Goal: Leave review/rating: Leave review/rating

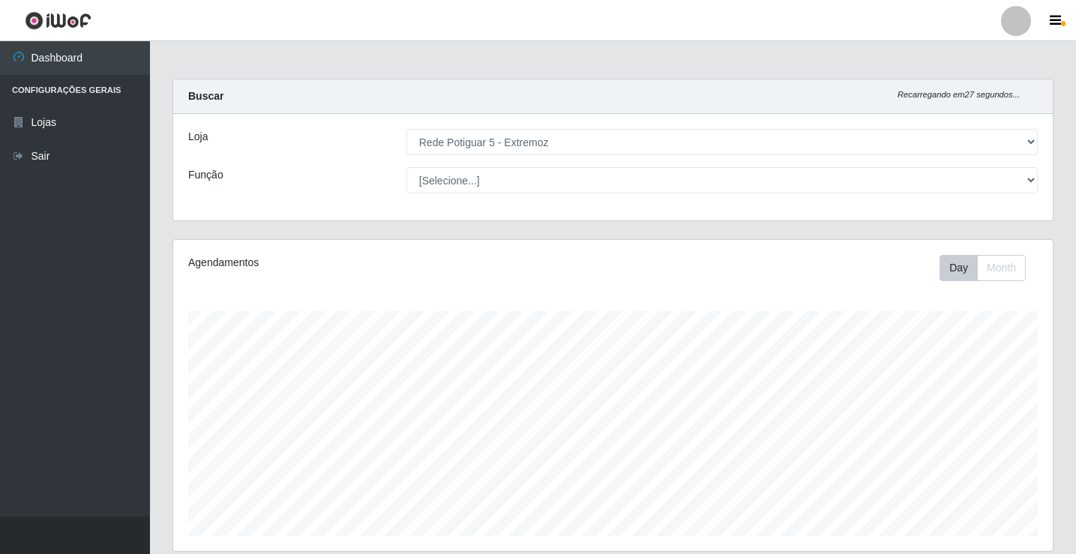
select select "79"
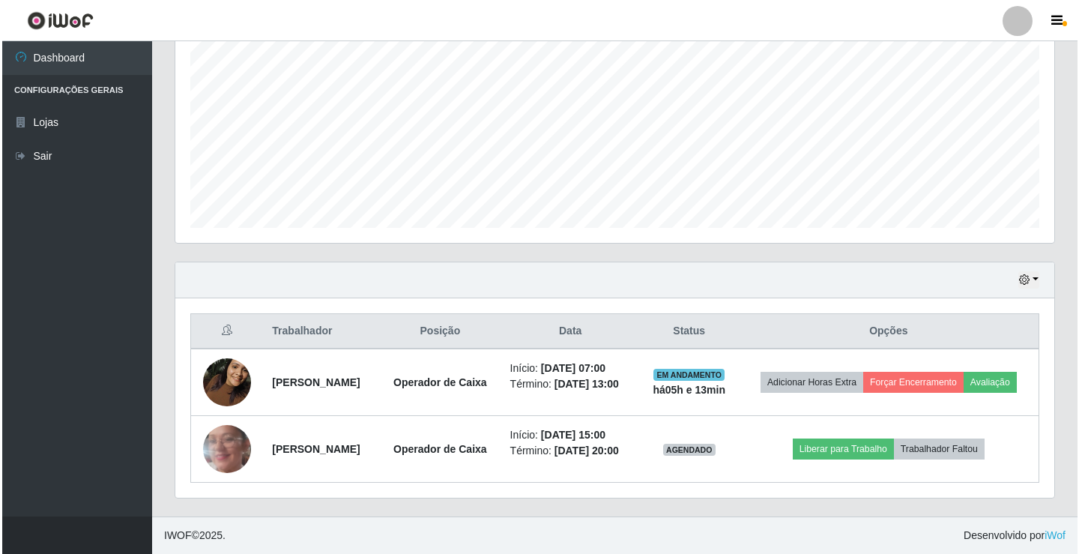
scroll to position [311, 879]
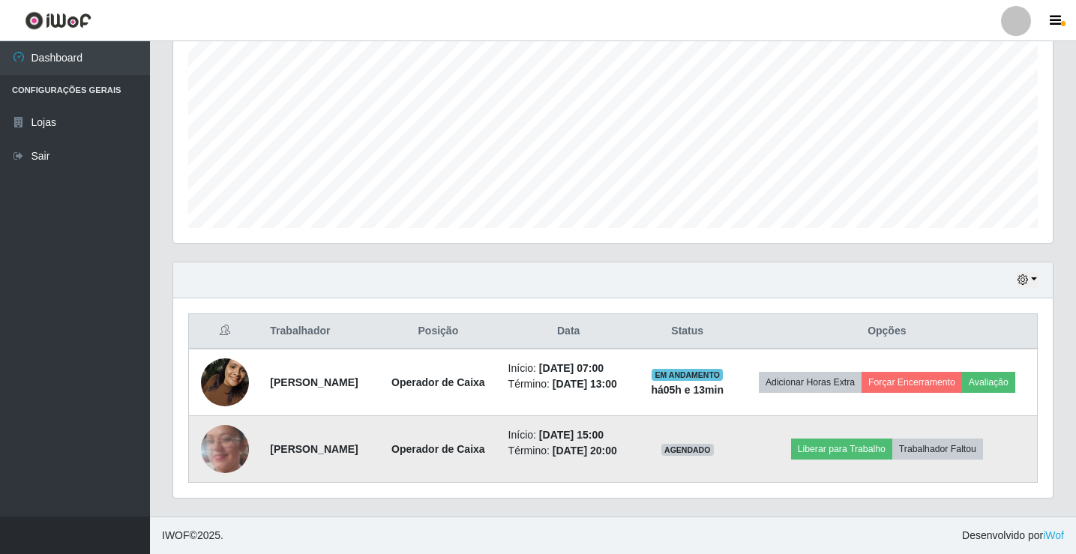
click at [237, 444] on img at bounding box center [225, 449] width 48 height 106
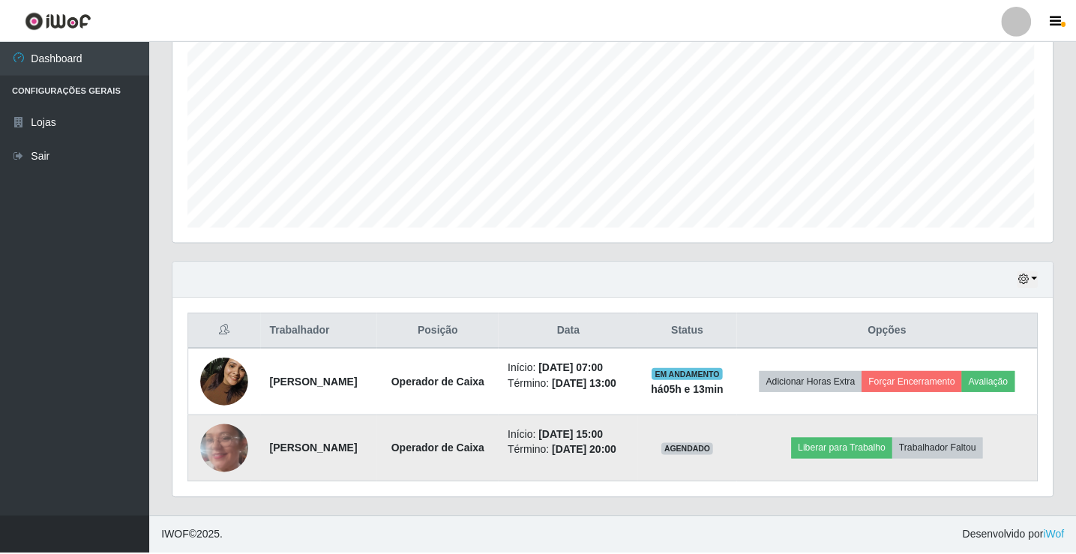
scroll to position [311, 872]
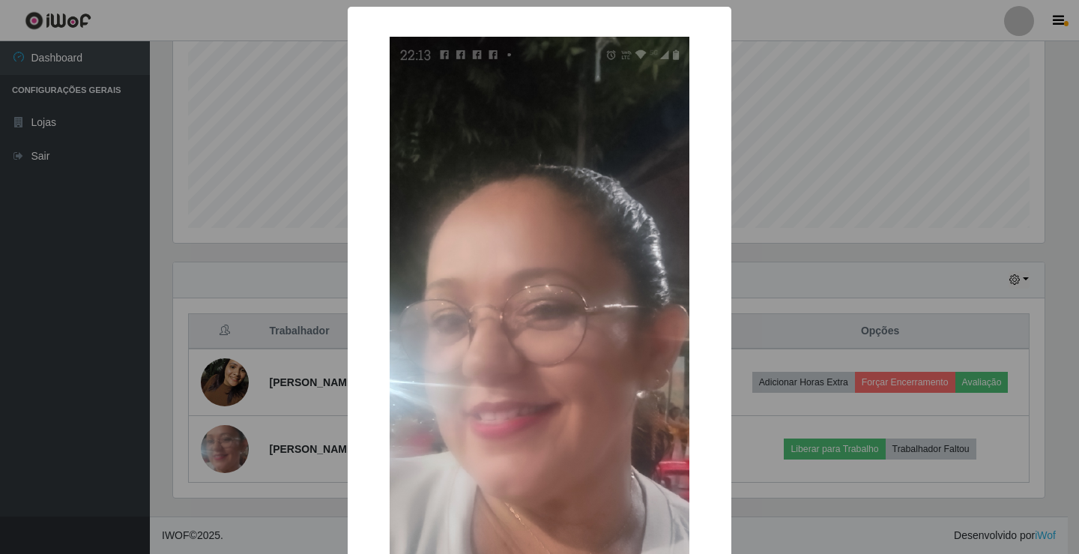
click at [925, 252] on div "× OK Cancel" at bounding box center [539, 277] width 1079 height 554
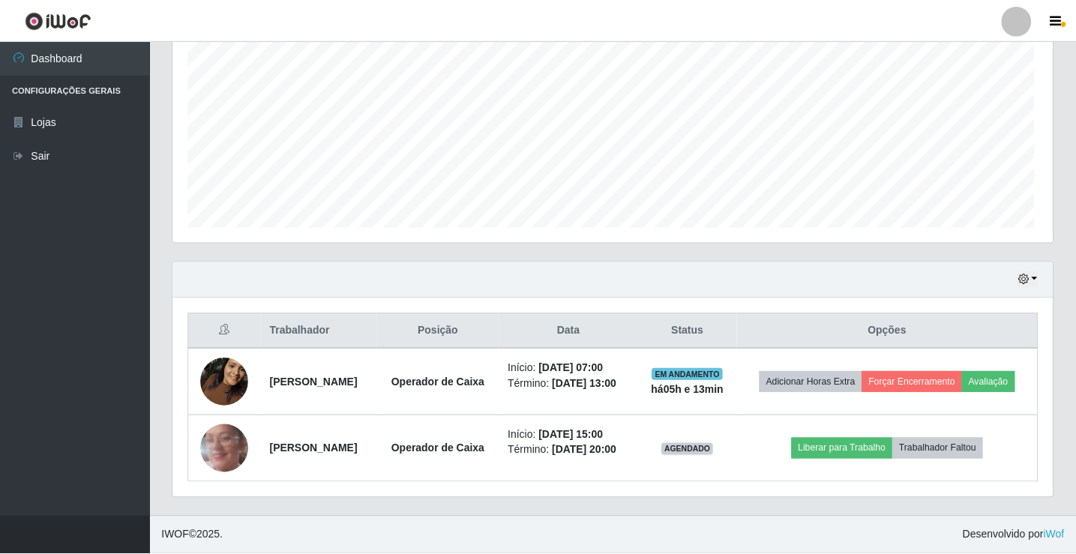
scroll to position [311, 879]
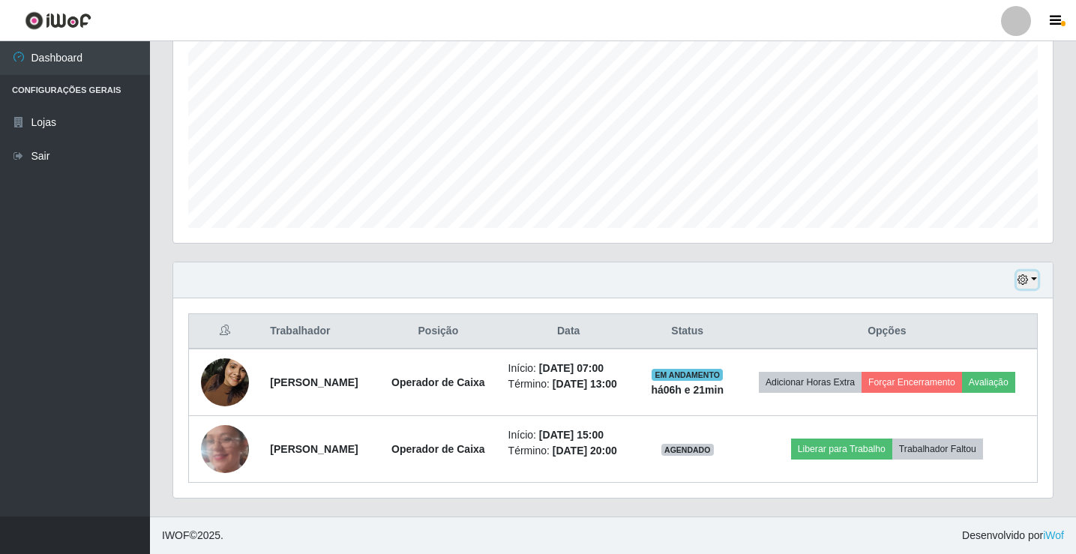
click at [1034, 271] on button "button" at bounding box center [1026, 279] width 21 height 17
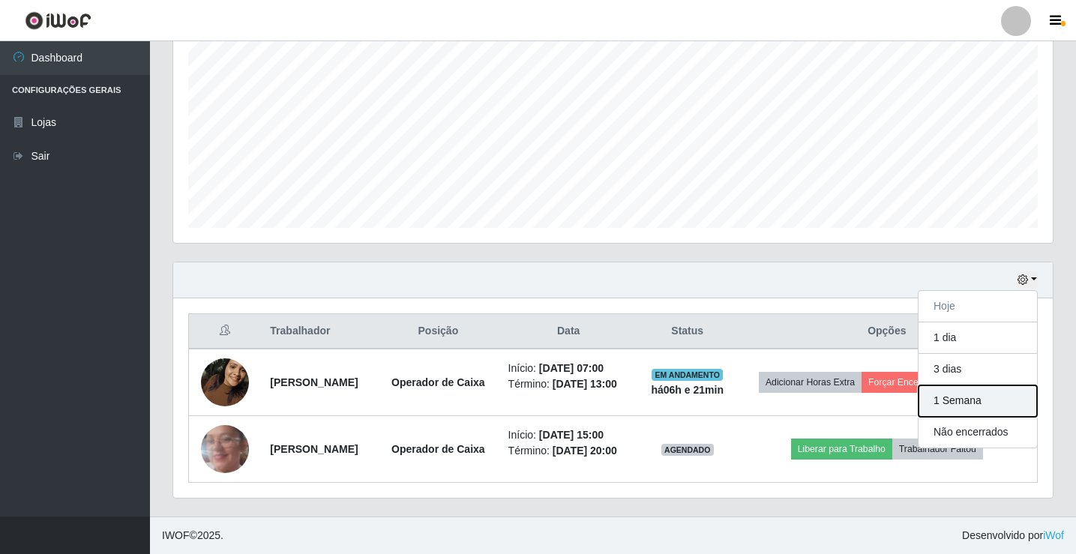
click at [963, 385] on button "1 Semana" at bounding box center [977, 400] width 118 height 31
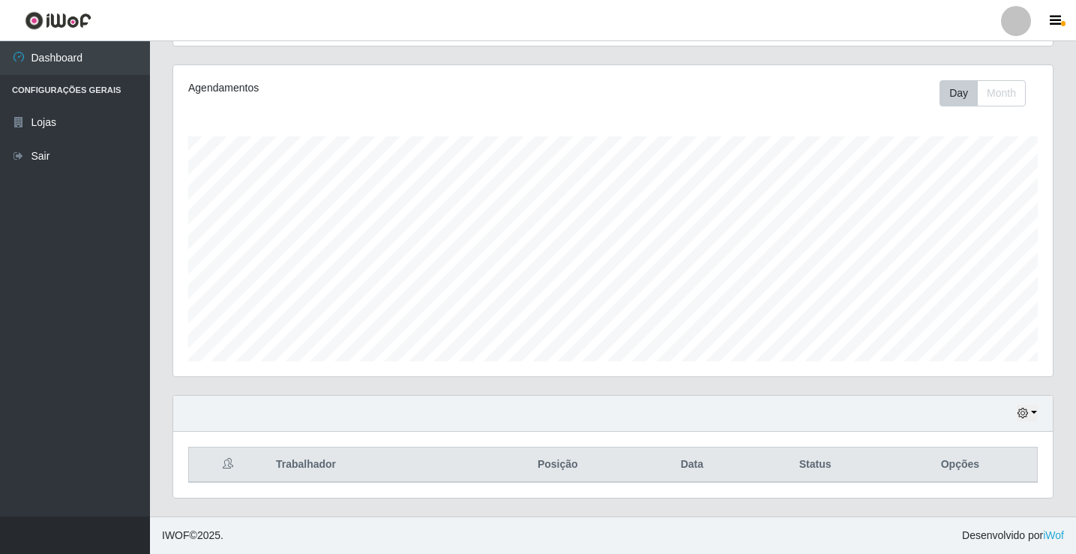
scroll to position [331, 0]
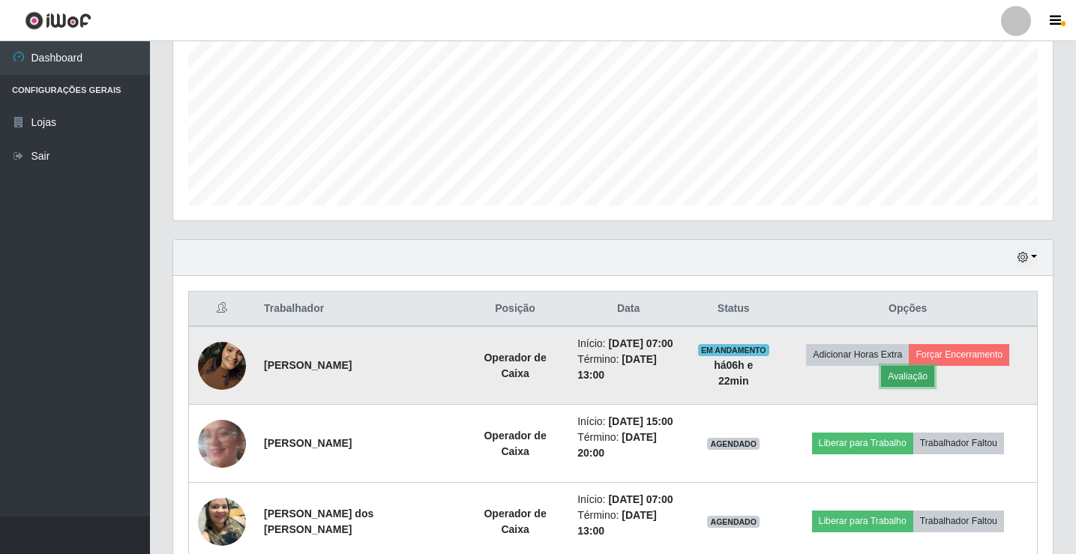
click at [902, 379] on button "Avaliação" at bounding box center [907, 376] width 53 height 21
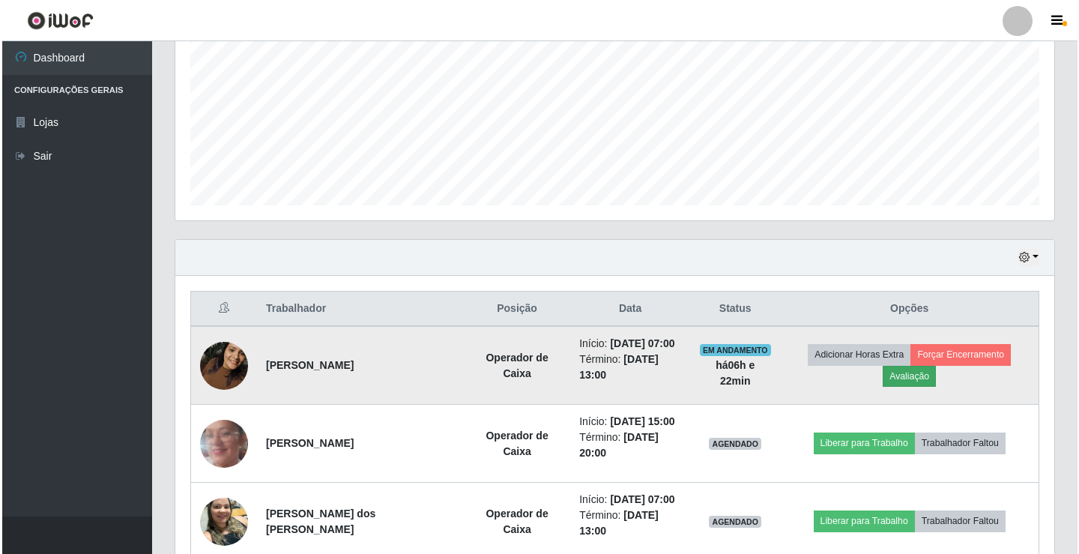
scroll to position [311, 872]
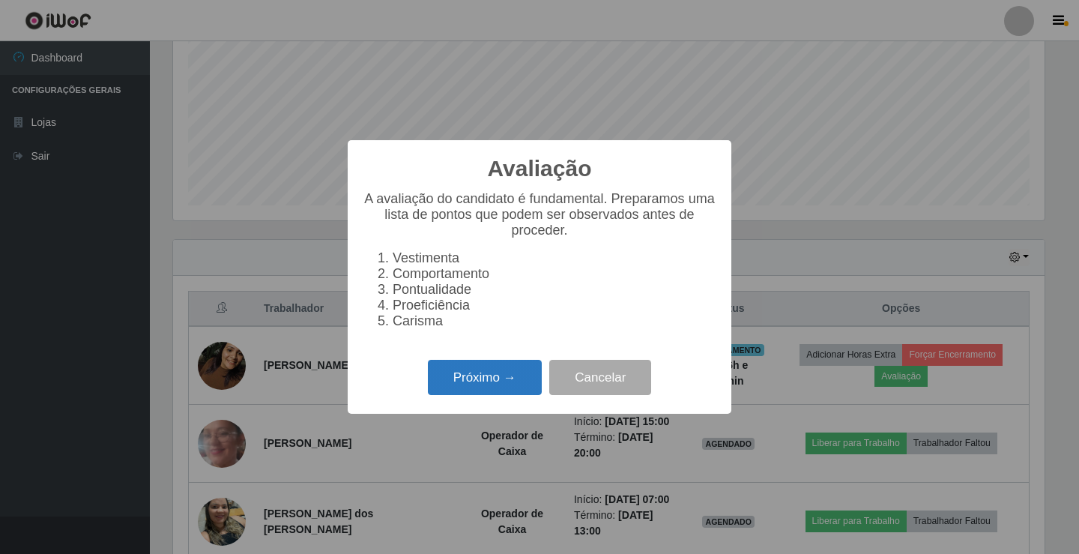
click at [504, 394] on button "Próximo →" at bounding box center [485, 377] width 114 height 35
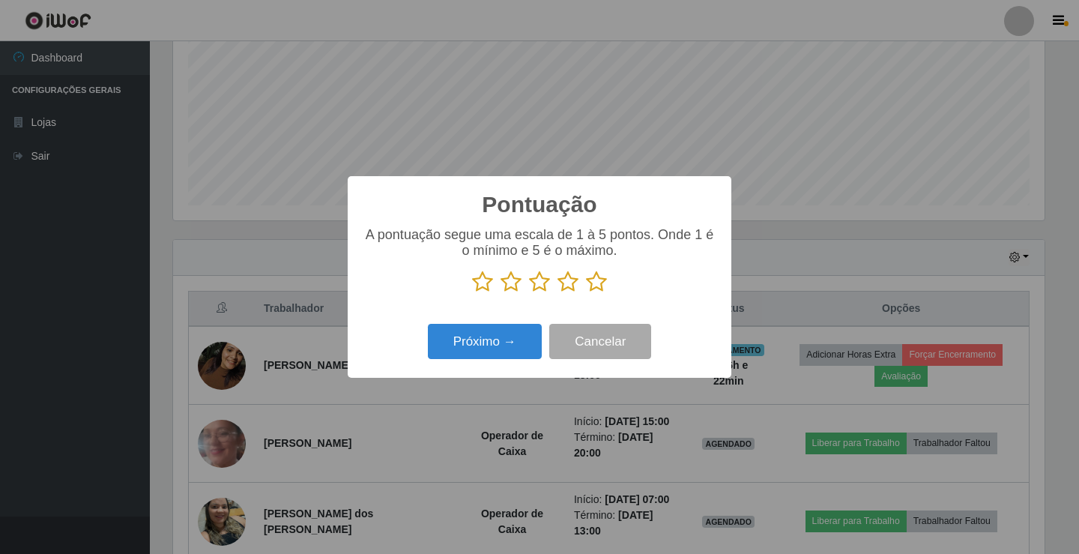
scroll to position [749216, 748655]
click at [600, 280] on icon at bounding box center [596, 282] width 21 height 22
click at [586, 293] on input "radio" at bounding box center [586, 293] width 0 height 0
click at [519, 338] on button "Próximo →" at bounding box center [485, 341] width 114 height 35
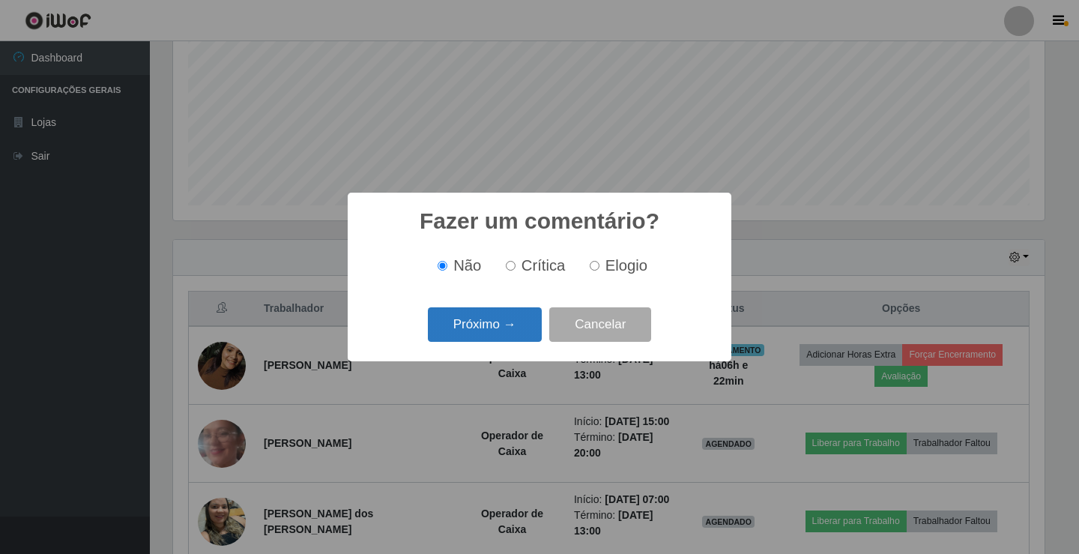
click at [505, 330] on button "Próximo →" at bounding box center [485, 324] width 114 height 35
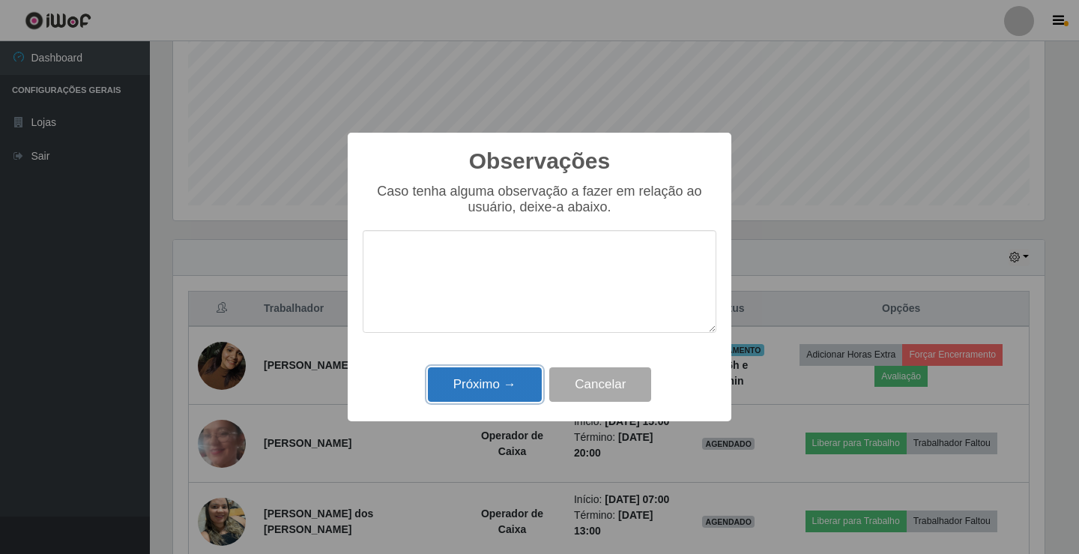
click at [514, 389] on button "Próximo →" at bounding box center [485, 384] width 114 height 35
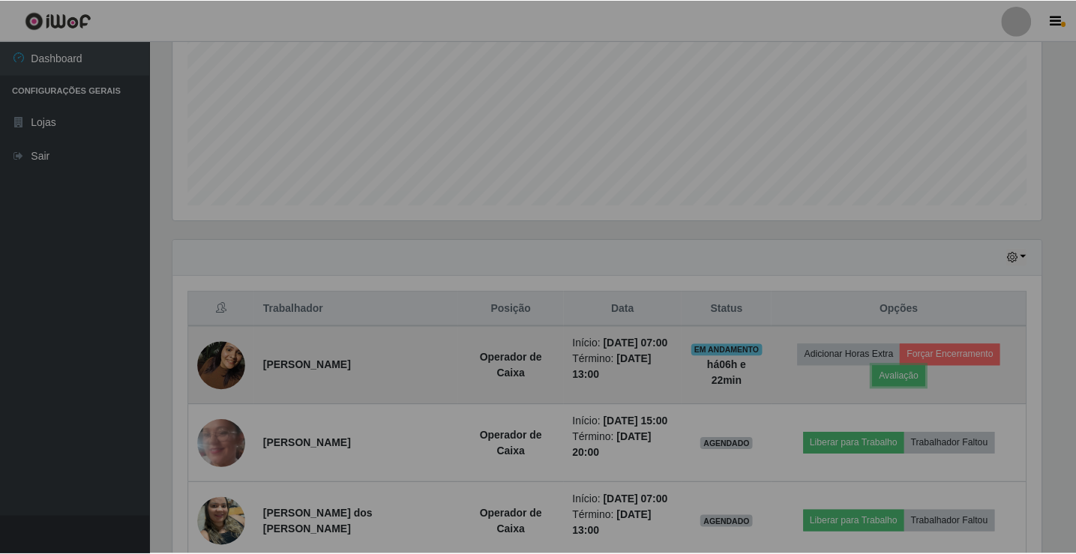
scroll to position [311, 879]
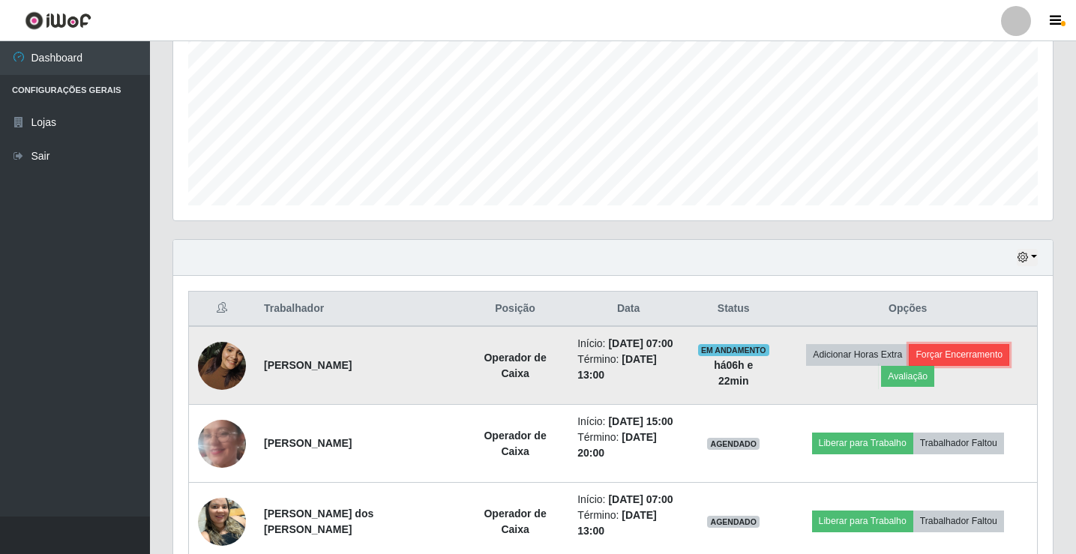
click at [972, 358] on button "Forçar Encerramento" at bounding box center [958, 354] width 100 height 21
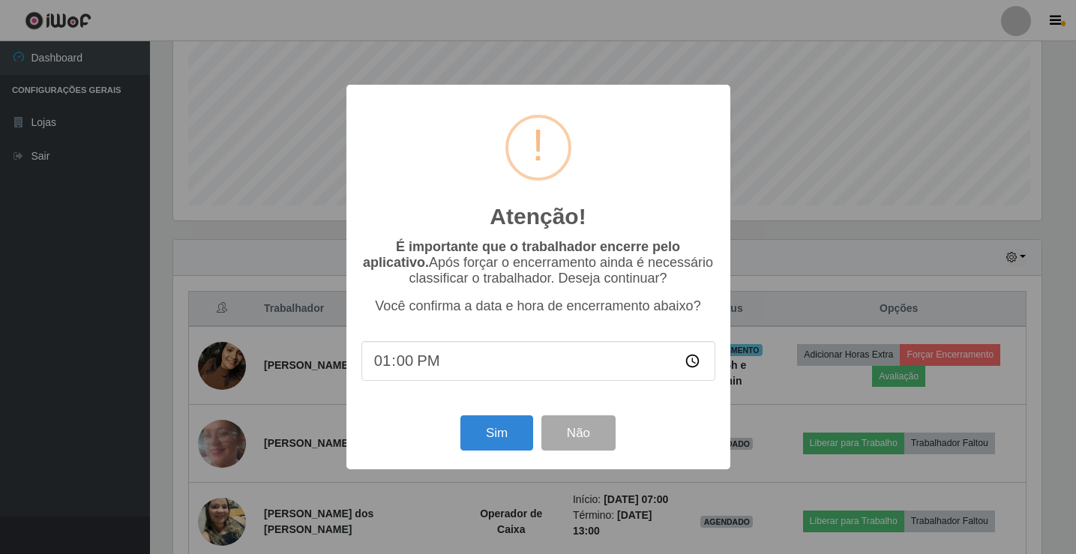
scroll to position [311, 872]
click at [488, 447] on button "Sim" at bounding box center [498, 432] width 73 height 35
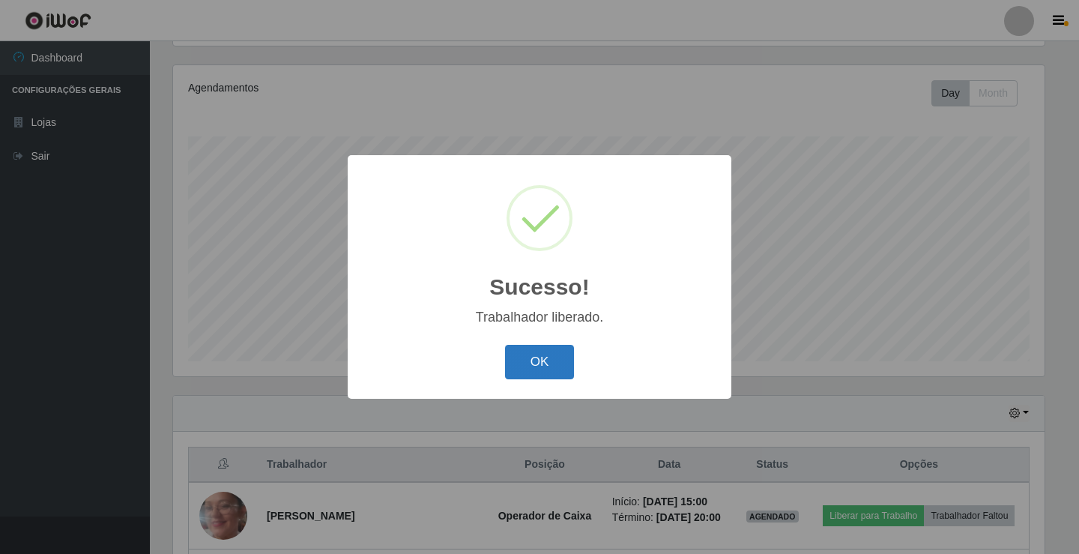
click at [524, 356] on button "OK" at bounding box center [540, 362] width 70 height 35
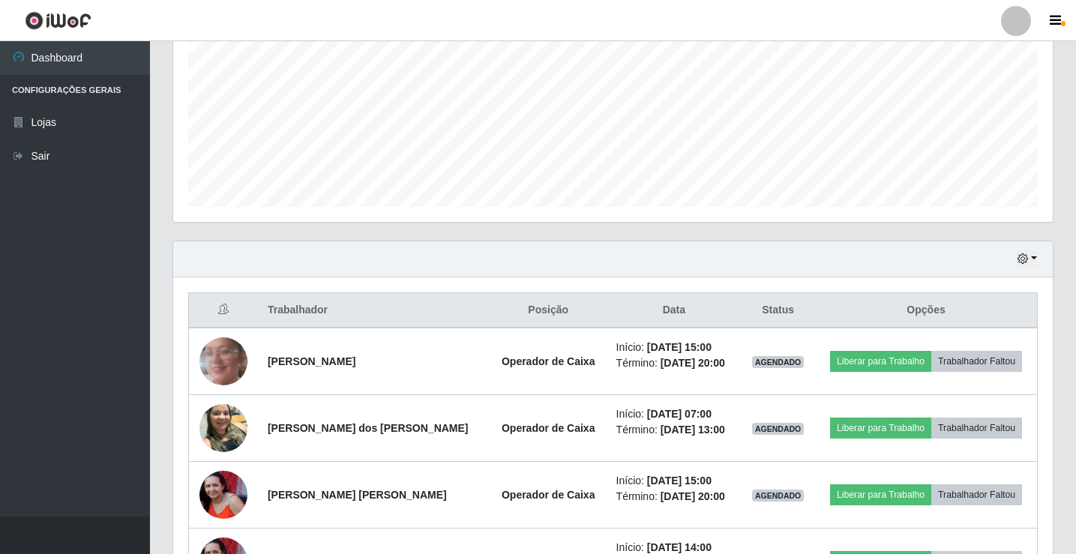
scroll to position [441, 0]
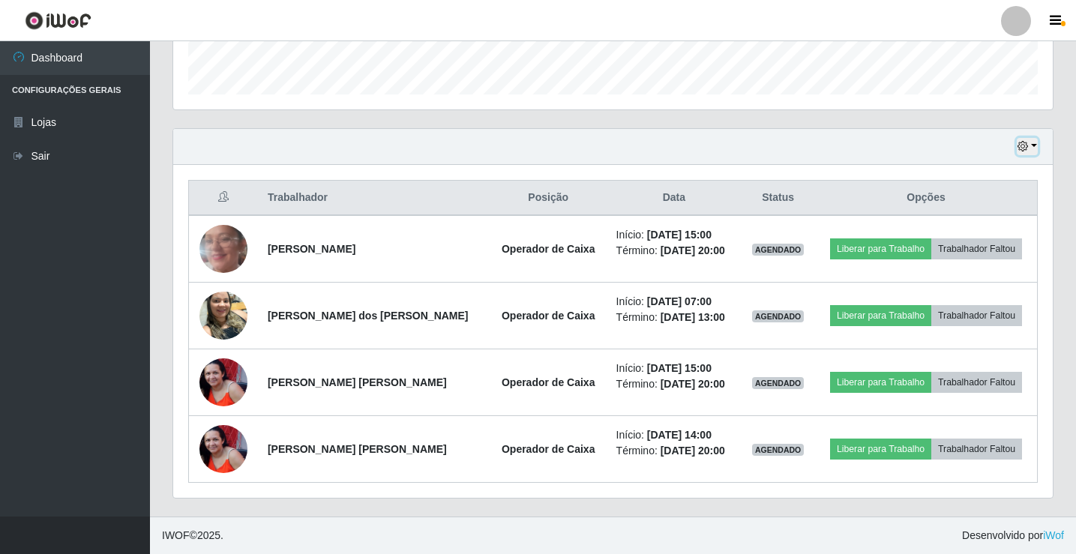
click at [1028, 152] on button "button" at bounding box center [1026, 146] width 21 height 17
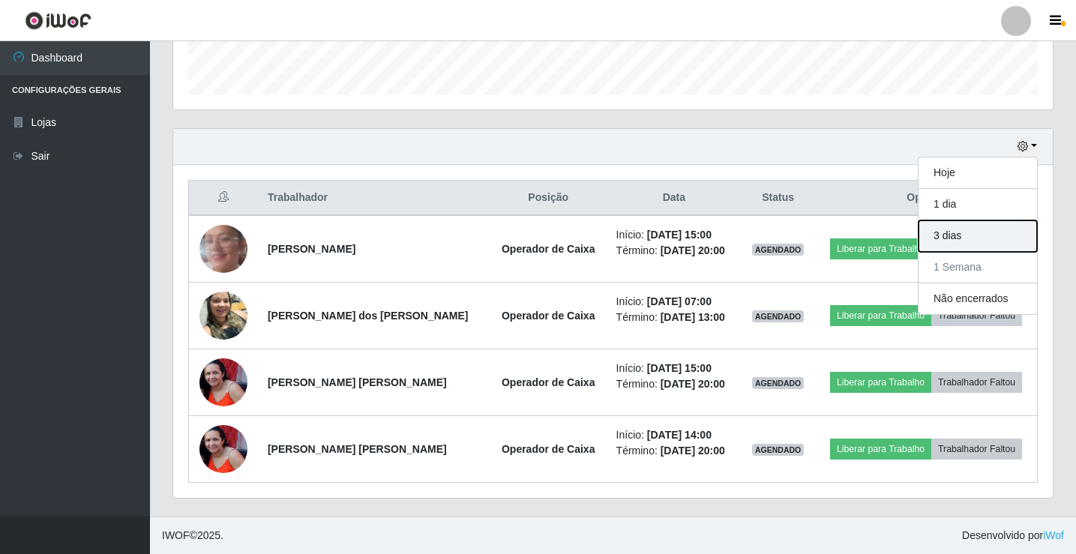
click at [975, 235] on button "3 dias" at bounding box center [977, 235] width 118 height 31
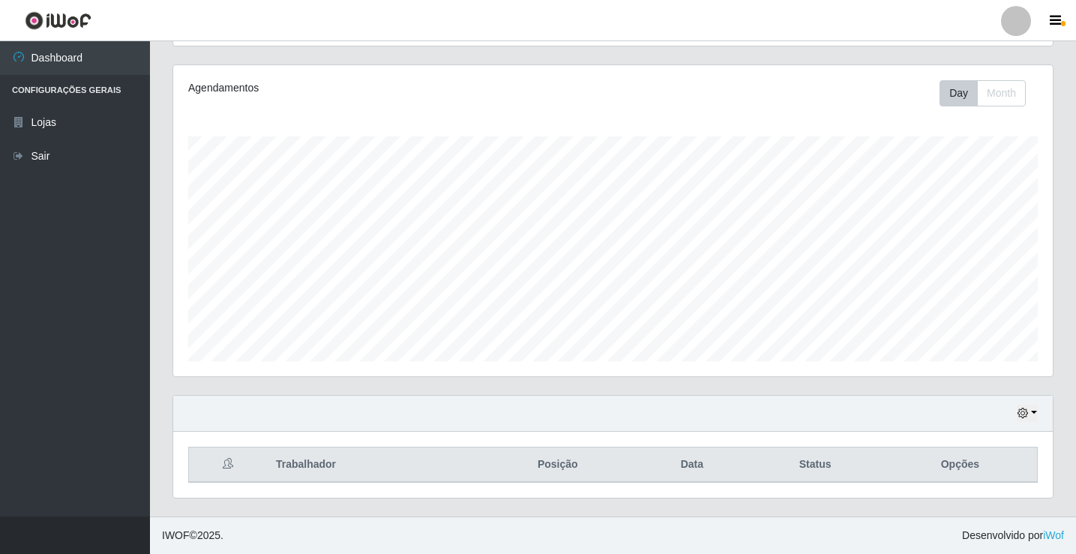
scroll to position [375, 0]
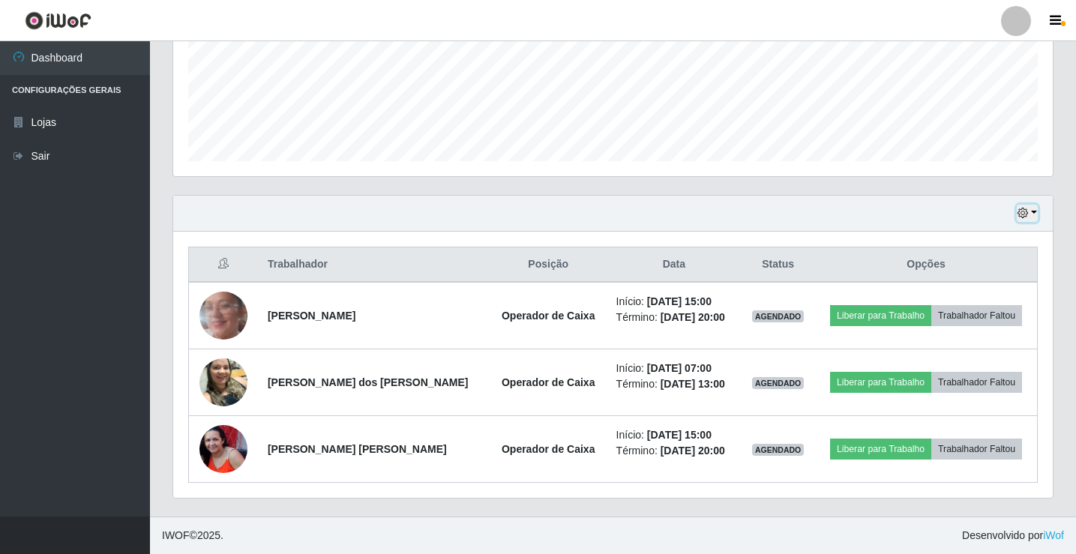
click at [1019, 211] on icon "button" at bounding box center [1022, 213] width 10 height 10
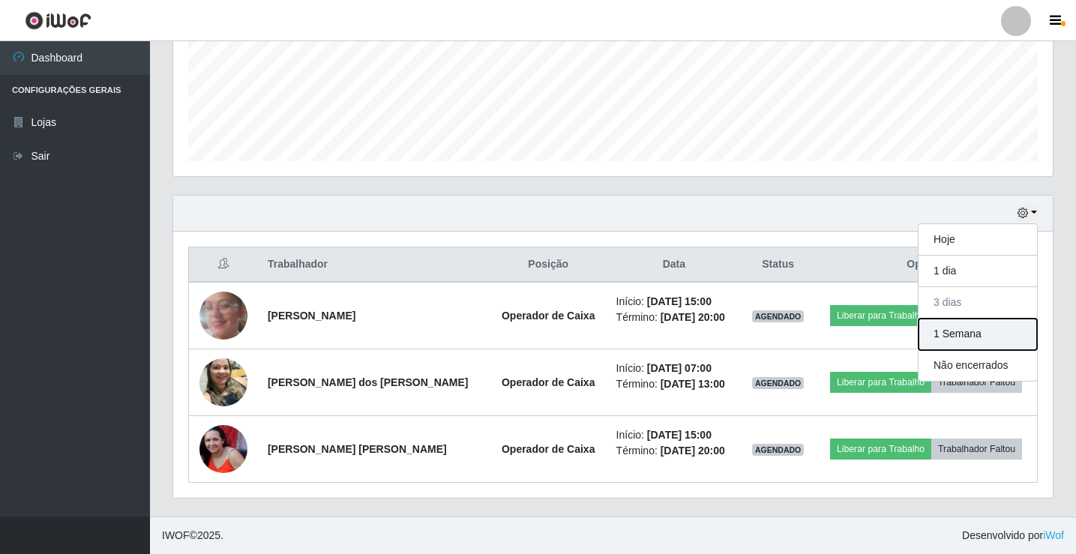
click at [959, 342] on button "1 Semana" at bounding box center [977, 334] width 118 height 31
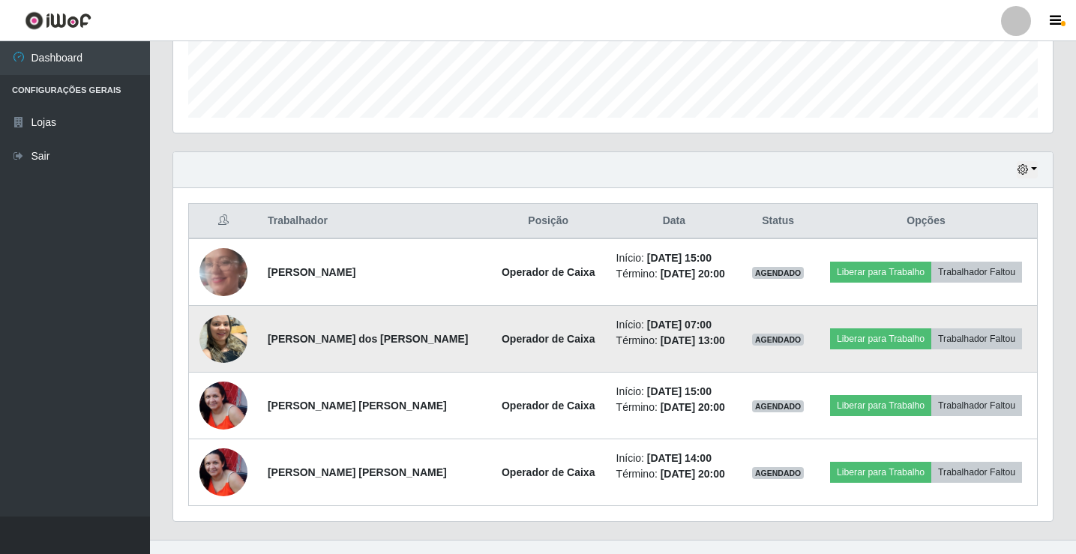
scroll to position [441, 0]
